Goal: Use online tool/utility: Utilize a website feature to perform a specific function

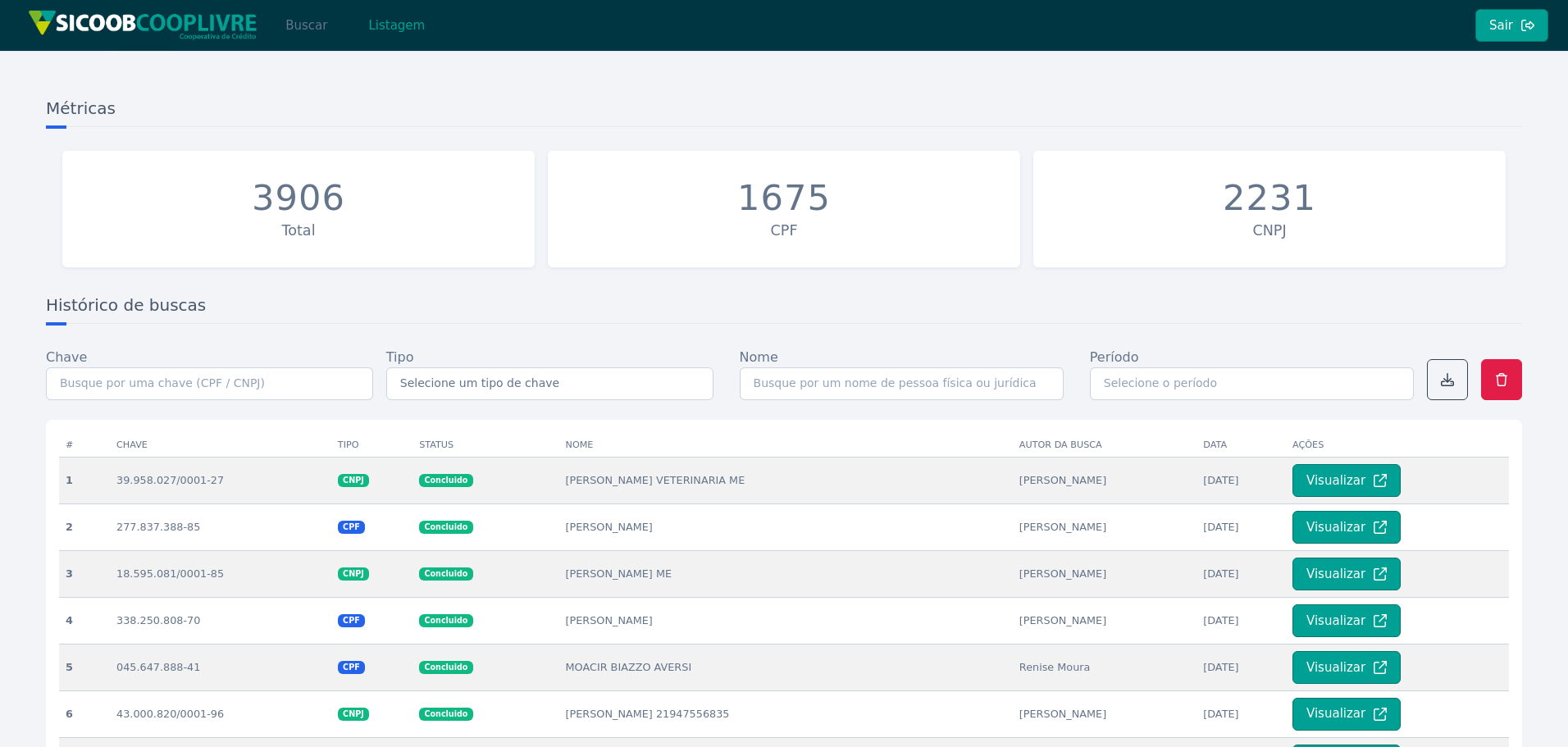
click at [304, 26] on button "Buscar" at bounding box center [306, 26] width 69 height 33
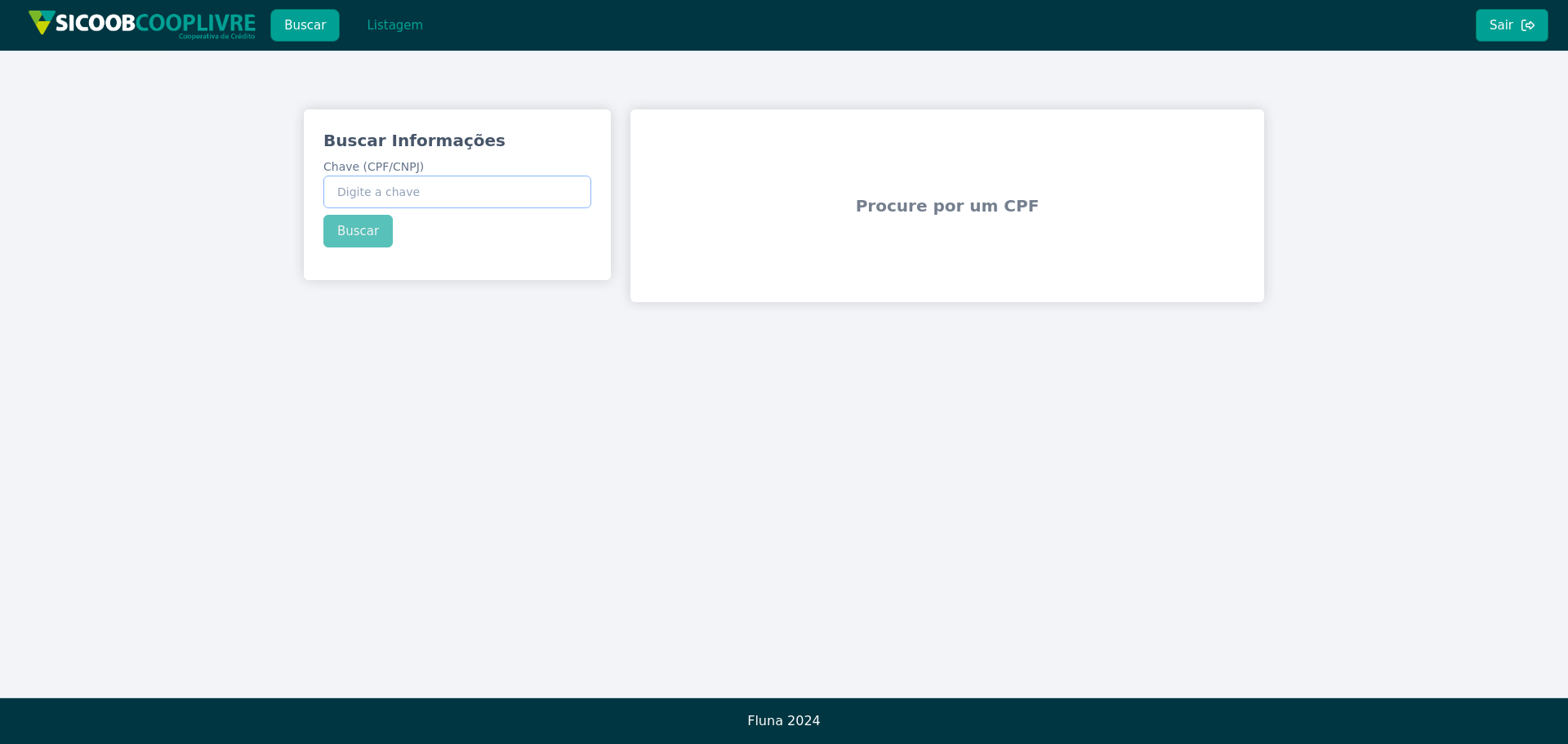
click at [447, 194] on input "Chave (CPF/CNPJ)" at bounding box center [457, 192] width 268 height 33
paste input "10.317.990/0001-40"
type input "10.317.990/0001-40"
click at [369, 231] on div "Buscar Informações Chave (CPF/CNPJ) 10.317.990/0001-40 Buscar" at bounding box center [457, 187] width 307 height 157
click at [362, 232] on button "Buscar" at bounding box center [358, 231] width 69 height 33
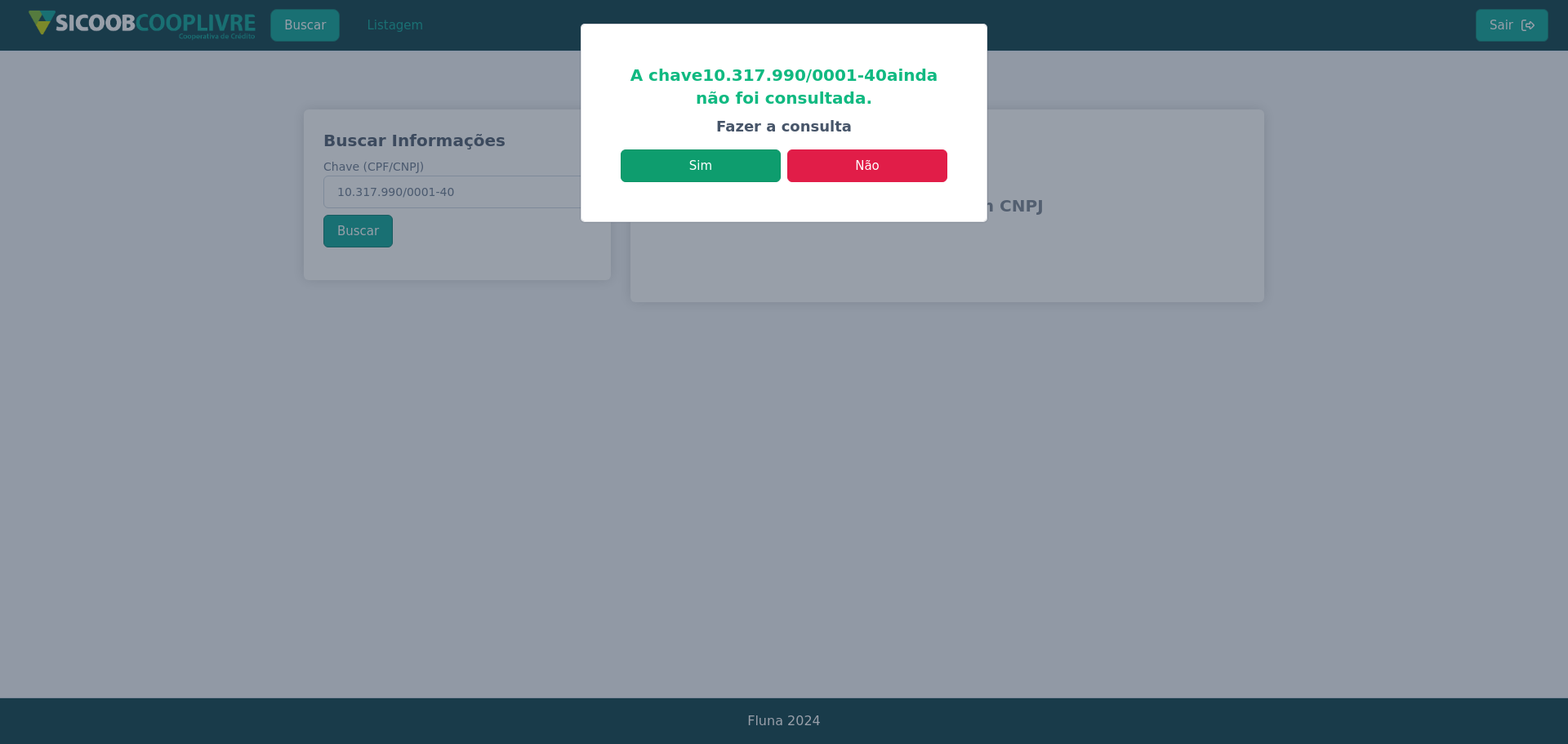
click at [699, 163] on button "Sim" at bounding box center [700, 165] width 160 height 33
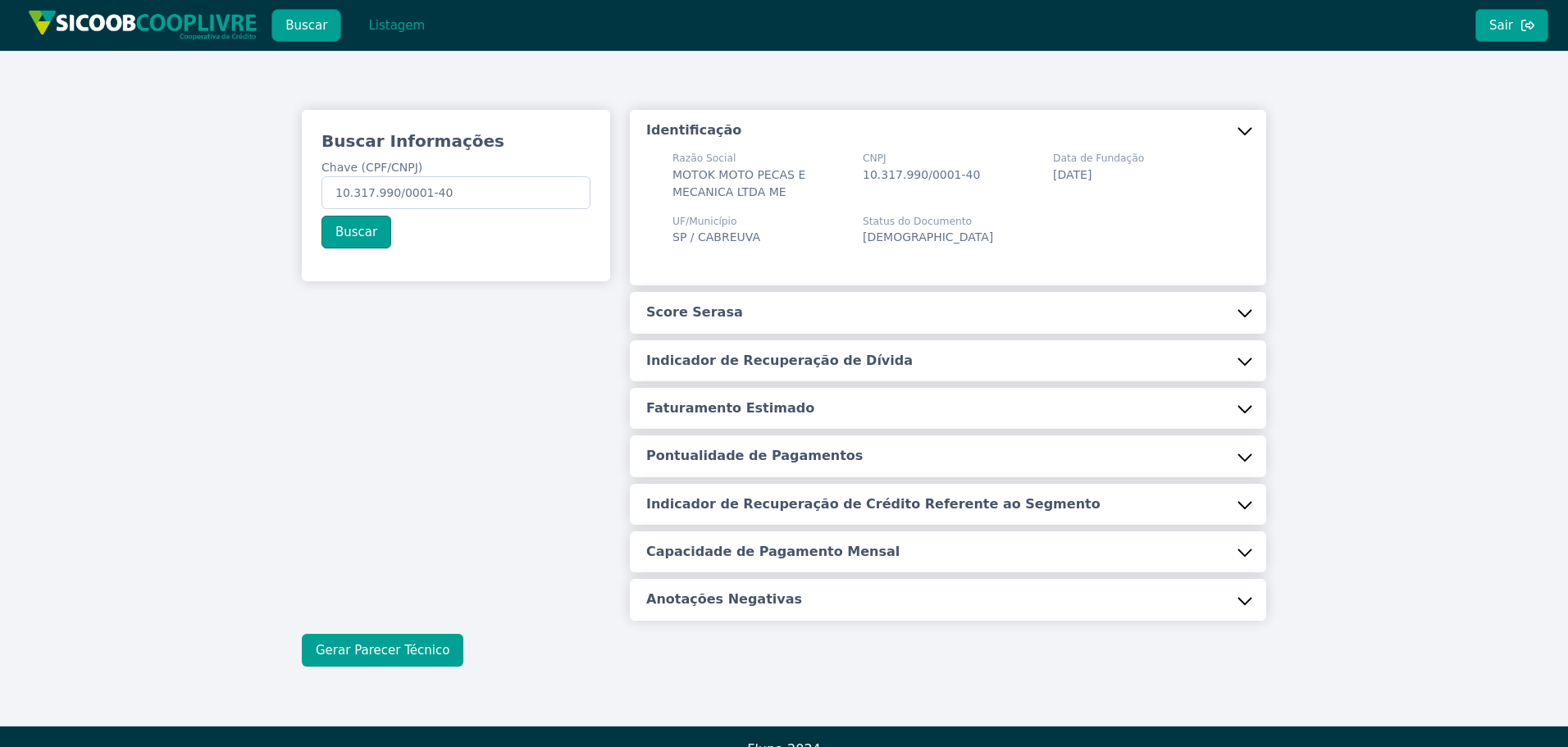
click at [393, 656] on button "Gerar Parecer Técnico" at bounding box center [382, 650] width 162 height 33
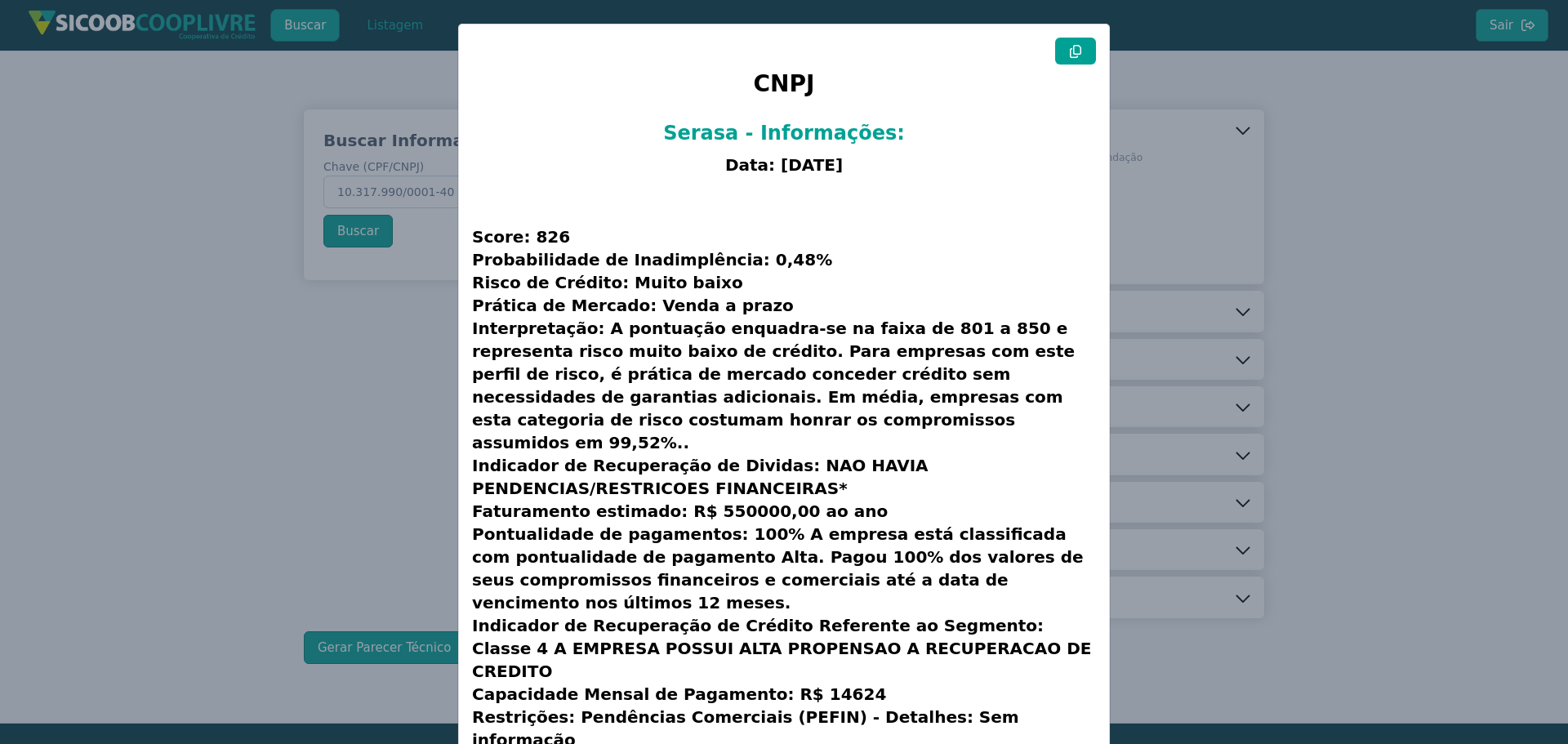
drag, startPoint x: 1065, startPoint y: 53, endPoint x: 547, endPoint y: 157, distance: 528.3
click at [1055, 55] on button at bounding box center [1075, 51] width 41 height 27
